Goal: Information Seeking & Learning: Learn about a topic

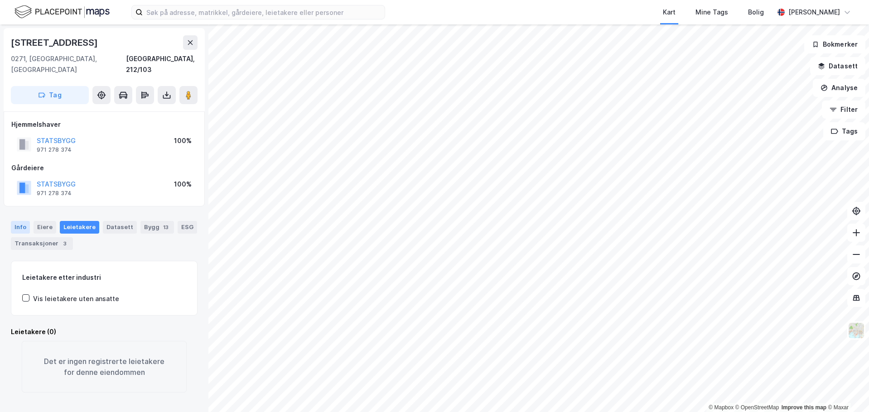
click at [24, 221] on div "Info" at bounding box center [20, 227] width 19 height 13
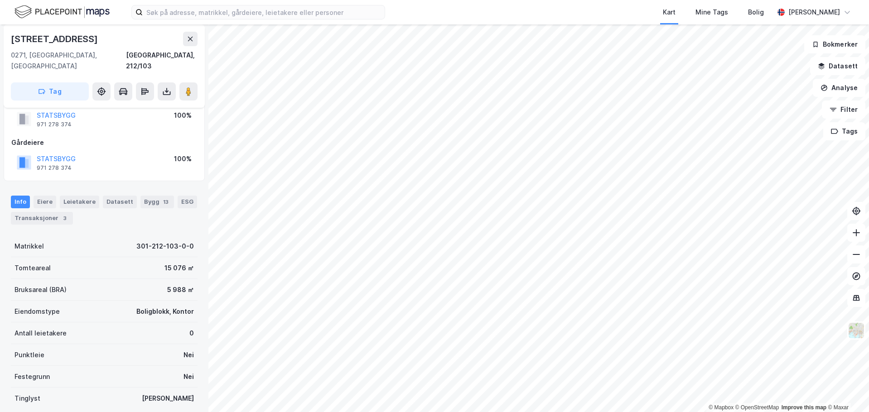
scroll to position [45, 0]
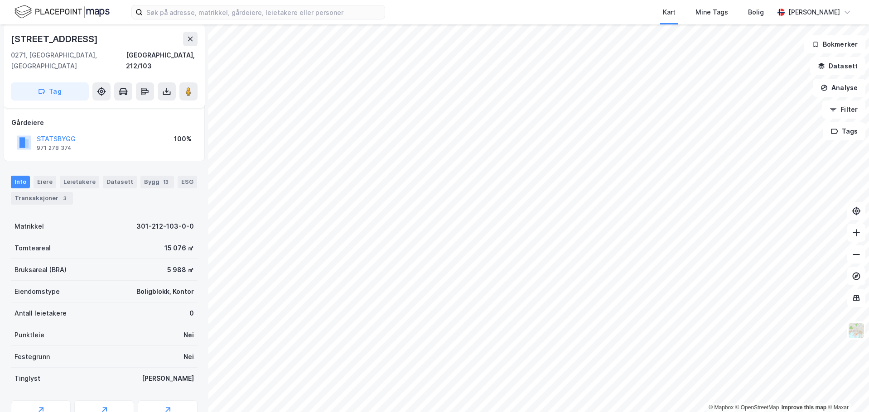
scroll to position [45, 0]
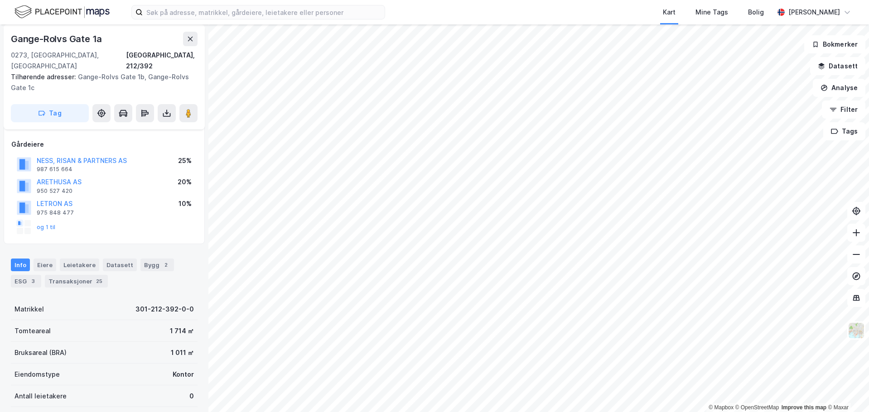
scroll to position [45, 0]
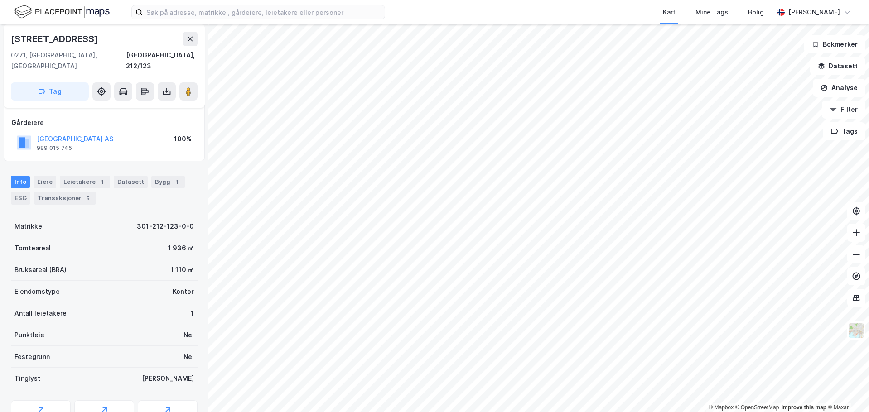
scroll to position [45, 0]
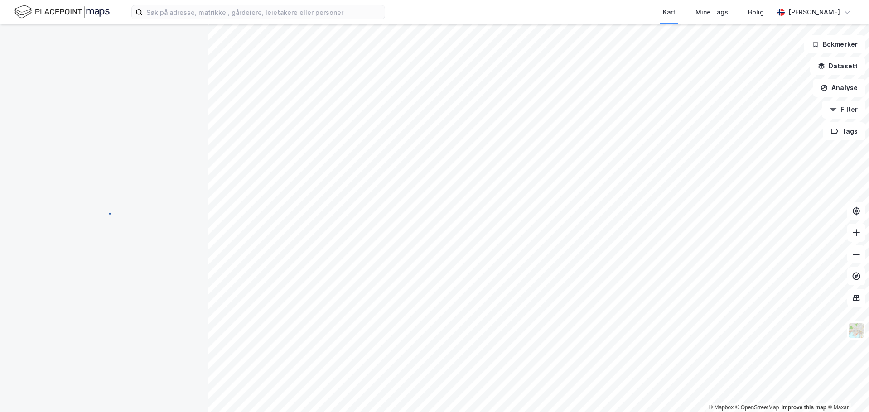
scroll to position [45, 0]
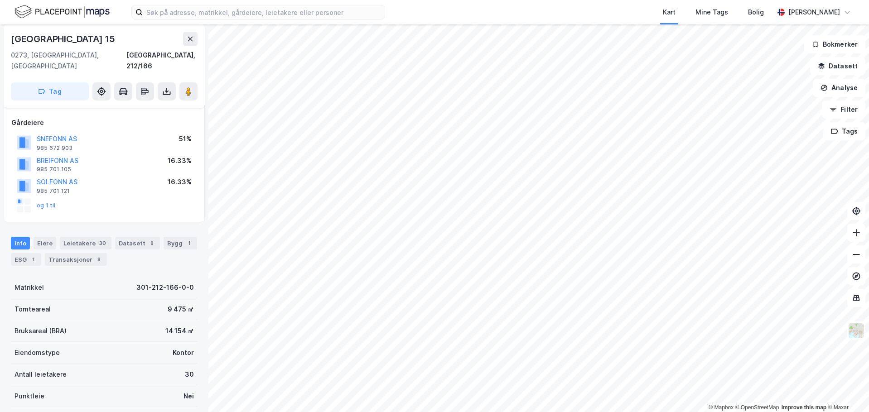
scroll to position [45, 0]
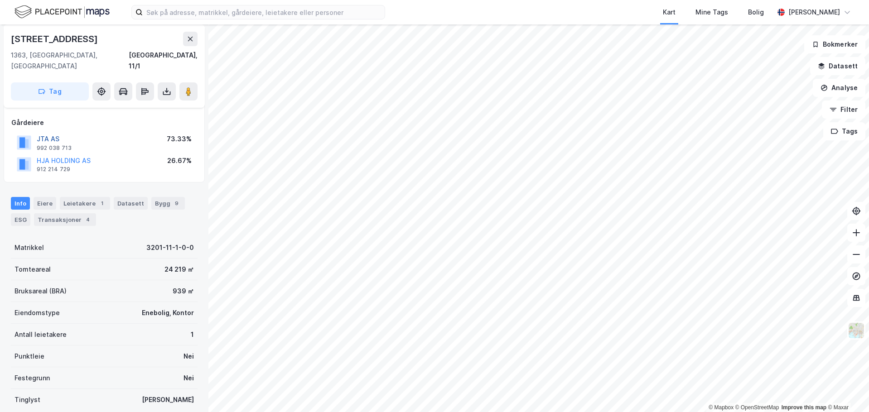
click at [0, 0] on button "JTA AS" at bounding box center [0, 0] width 0 height 0
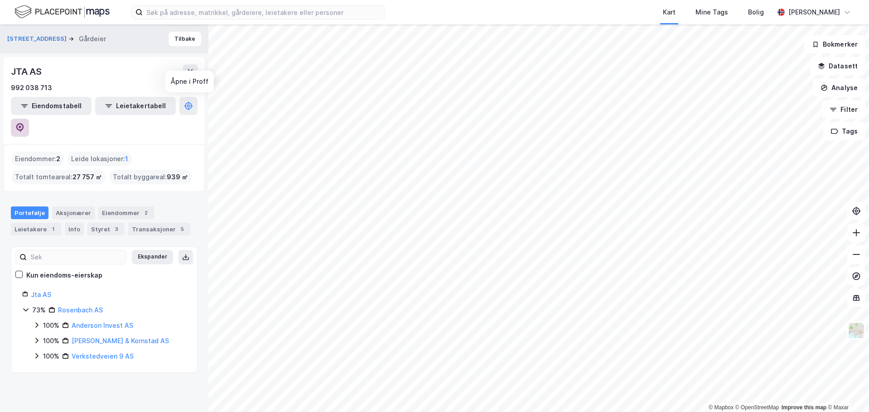
click at [24, 123] on icon at bounding box center [19, 127] width 9 height 9
click at [23, 37] on button "[STREET_ADDRESS]" at bounding box center [37, 38] width 61 height 9
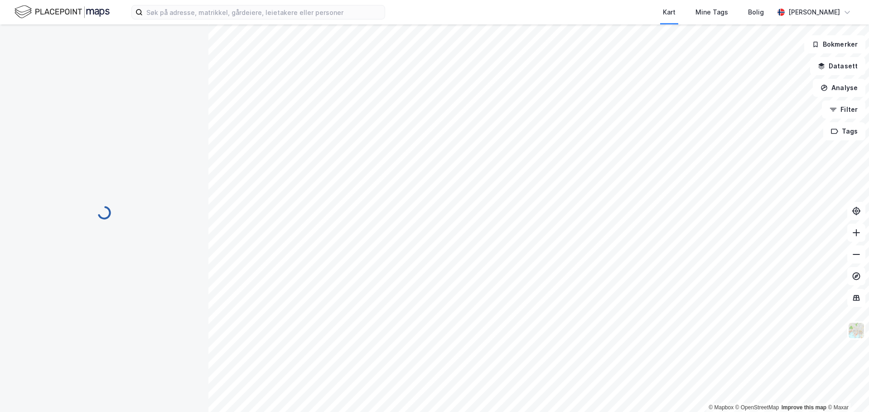
scroll to position [45, 0]
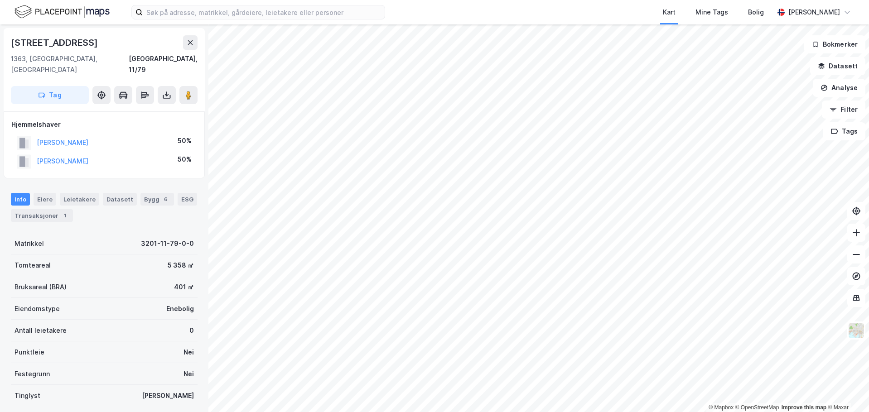
scroll to position [45, 0]
click at [188, 91] on image at bounding box center [188, 95] width 5 height 9
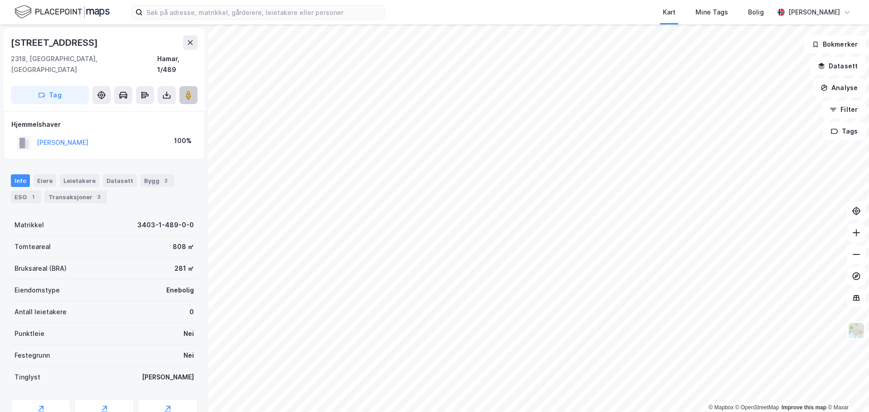
click at [188, 91] on image at bounding box center [188, 95] width 5 height 9
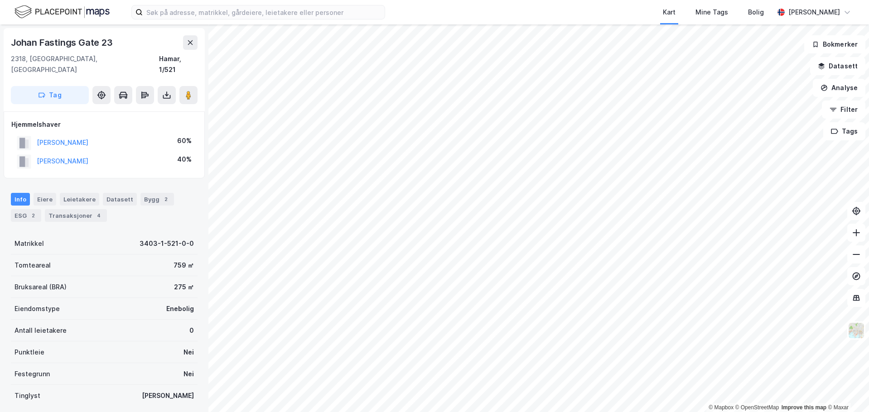
scroll to position [0, 0]
click at [186, 90] on image at bounding box center [188, 94] width 5 height 9
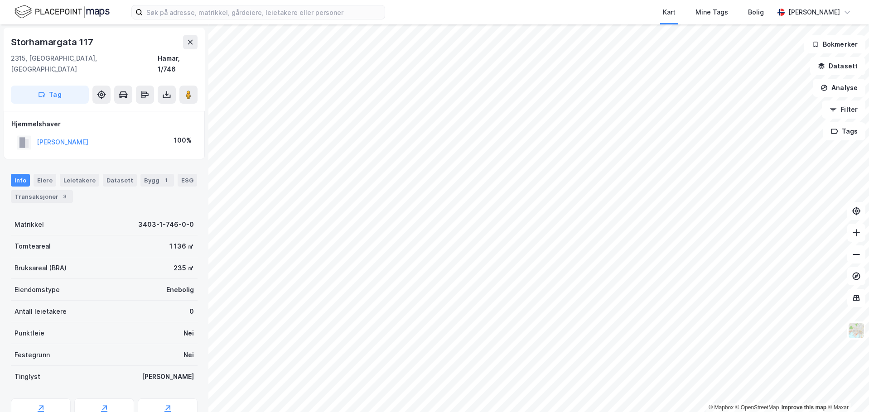
scroll to position [0, 0]
click at [185, 90] on icon at bounding box center [188, 94] width 9 height 9
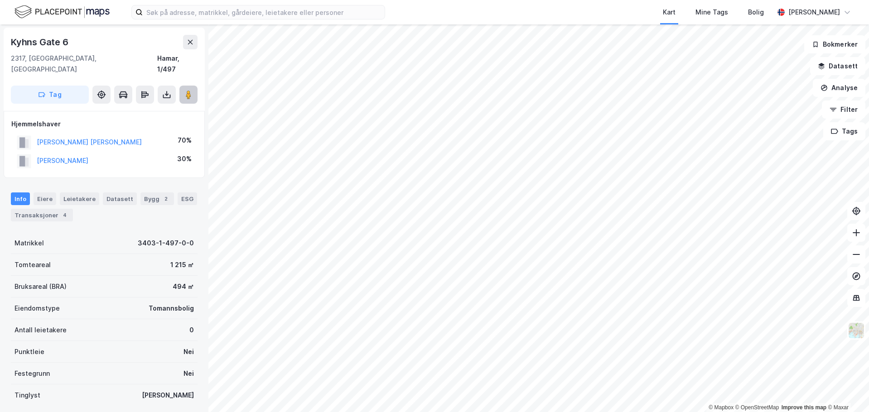
click at [187, 90] on image at bounding box center [188, 94] width 5 height 9
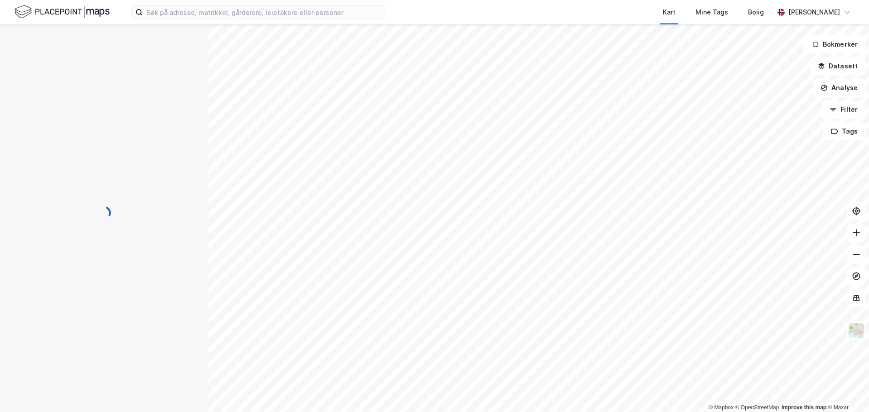
scroll to position [0, 0]
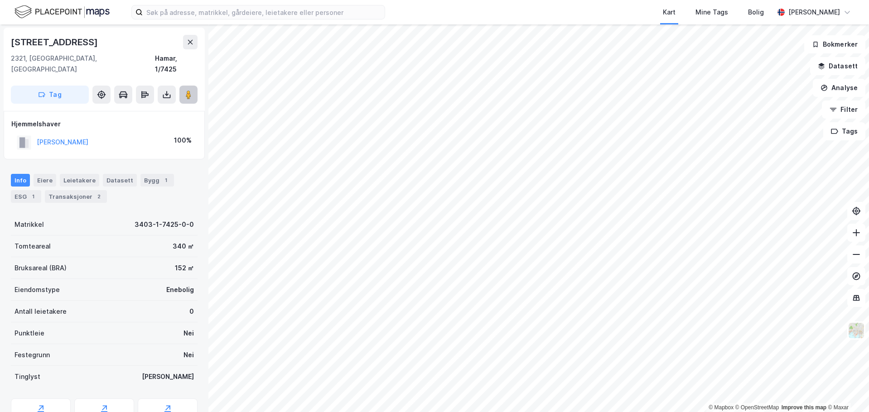
click at [184, 86] on button at bounding box center [188, 95] width 18 height 18
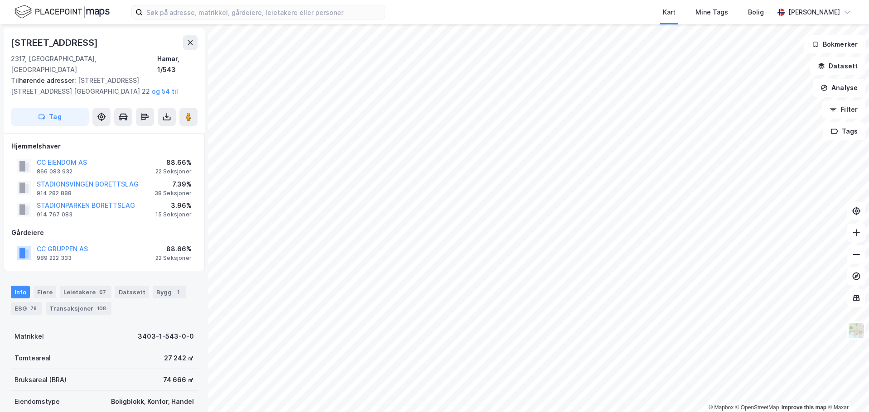
scroll to position [0, 0]
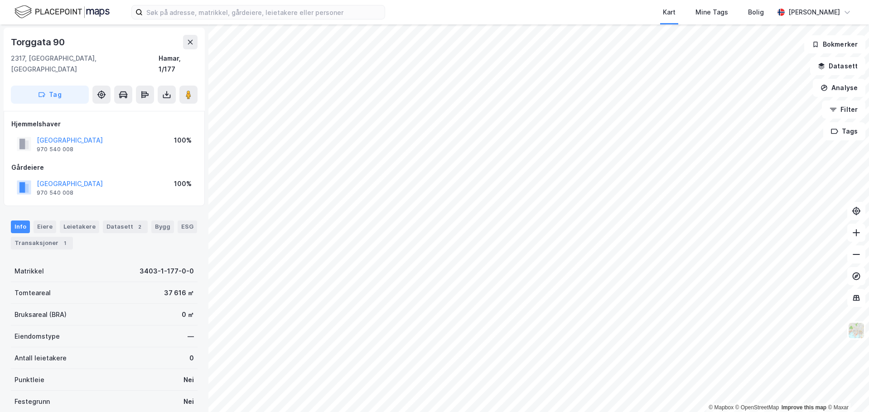
scroll to position [0, 0]
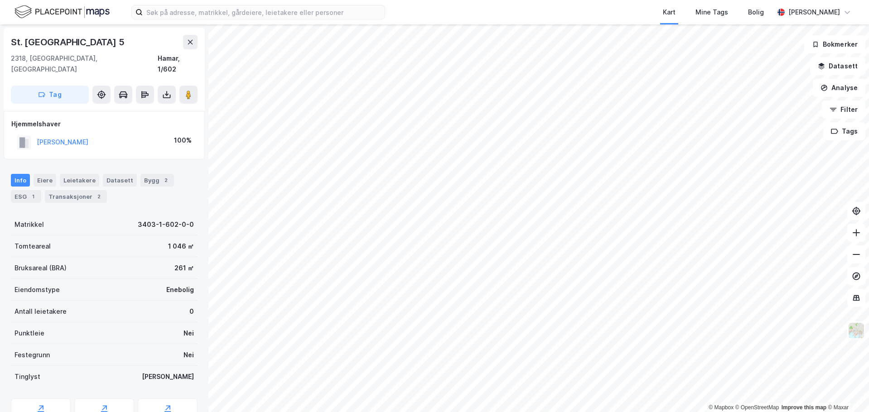
scroll to position [0, 0]
click at [184, 90] on icon at bounding box center [188, 94] width 9 height 9
click at [0, 0] on button "NORDLAND [PERSON_NAME]" at bounding box center [0, 0] width 0 height 0
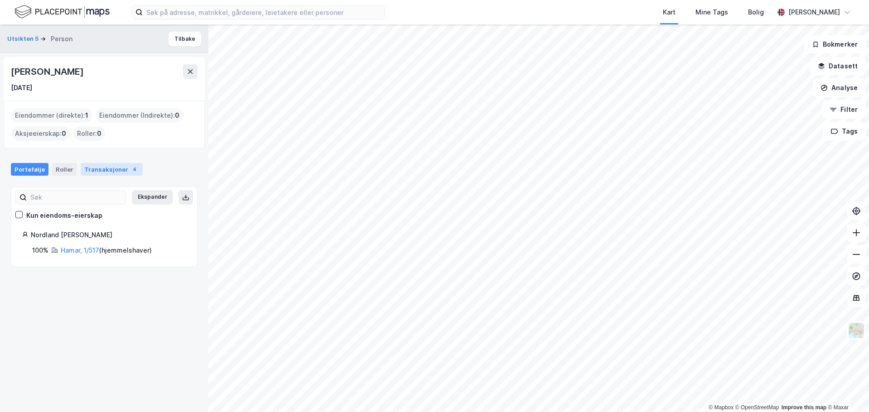
click at [101, 170] on div "Transaksjoner 4" at bounding box center [112, 169] width 62 height 13
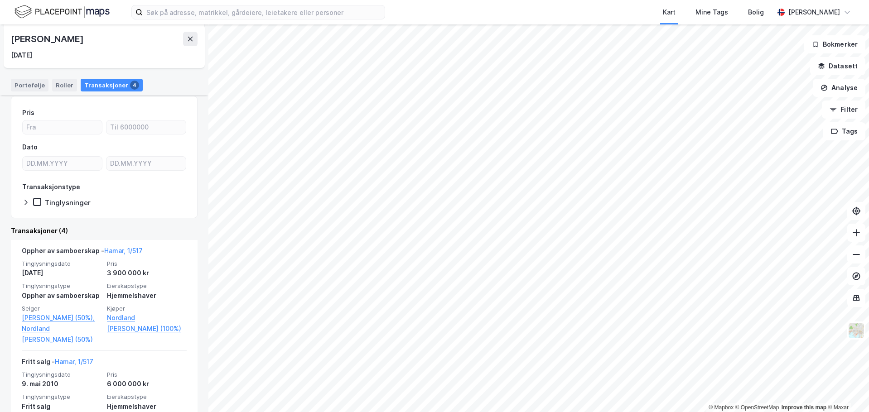
scroll to position [136, 0]
